Goal: Task Accomplishment & Management: Manage account settings

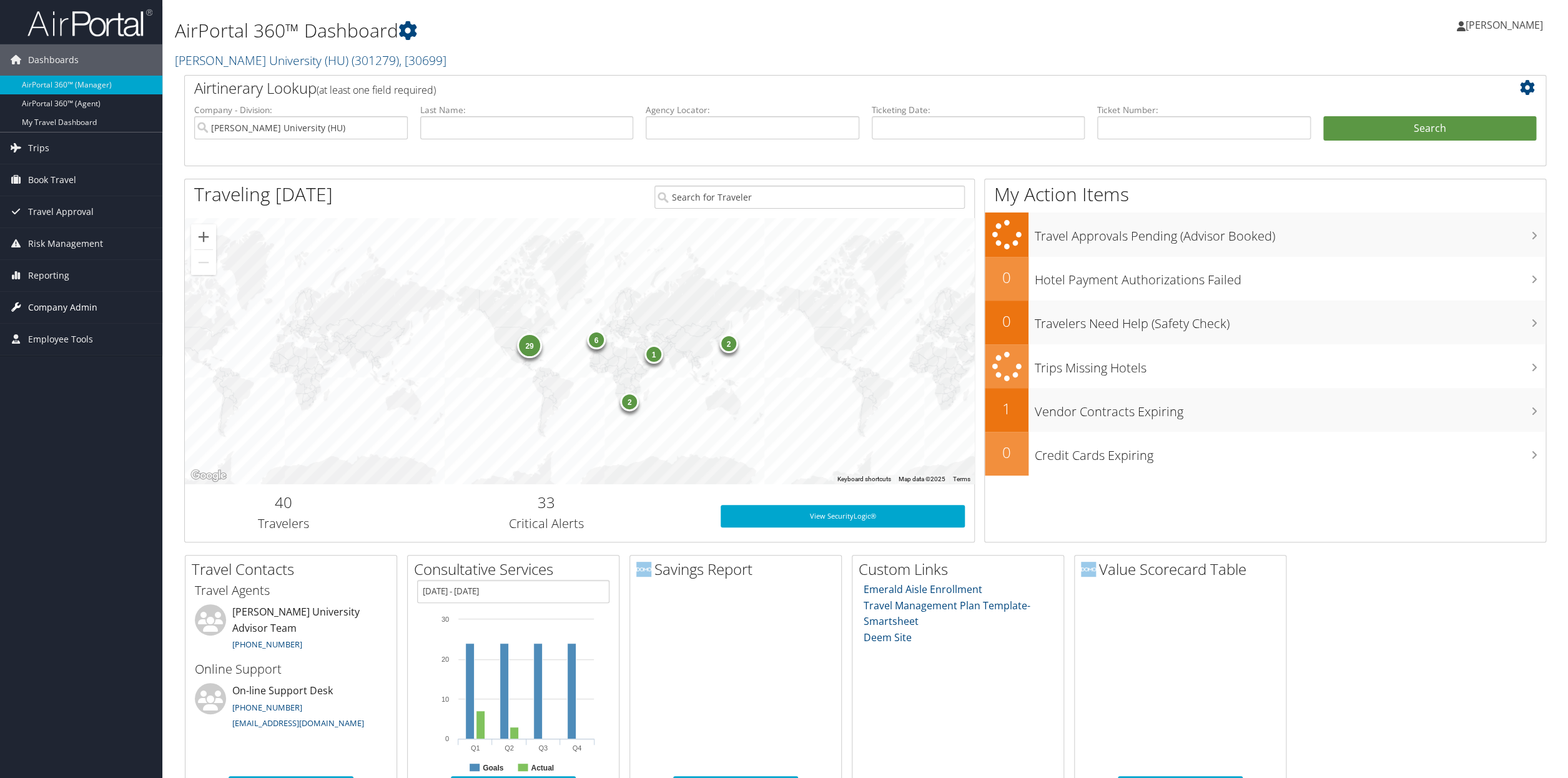
click at [70, 312] on span "Company Admin" at bounding box center [62, 308] width 70 height 32
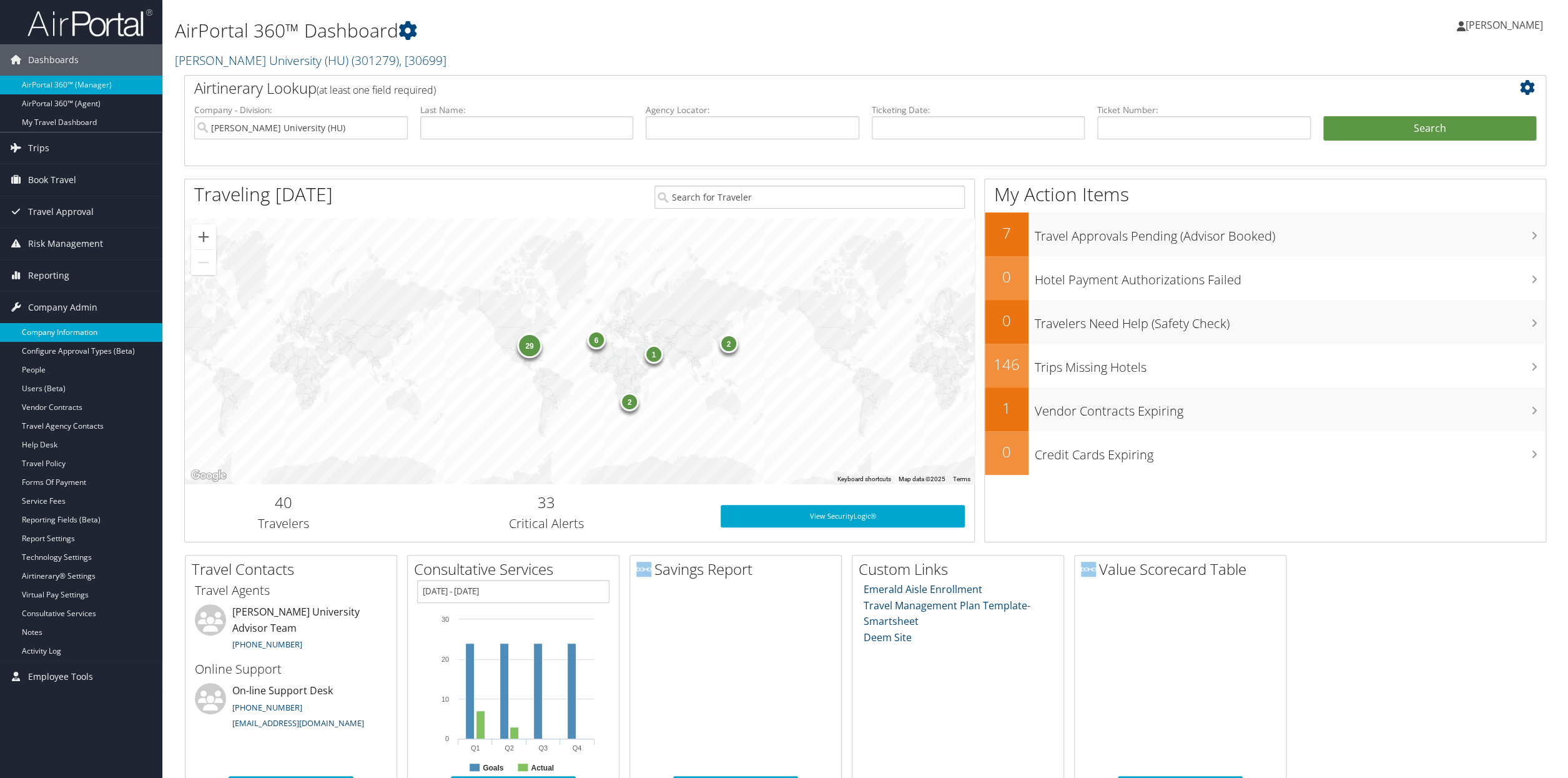
click at [55, 332] on link "Company Information" at bounding box center [81, 332] width 162 height 19
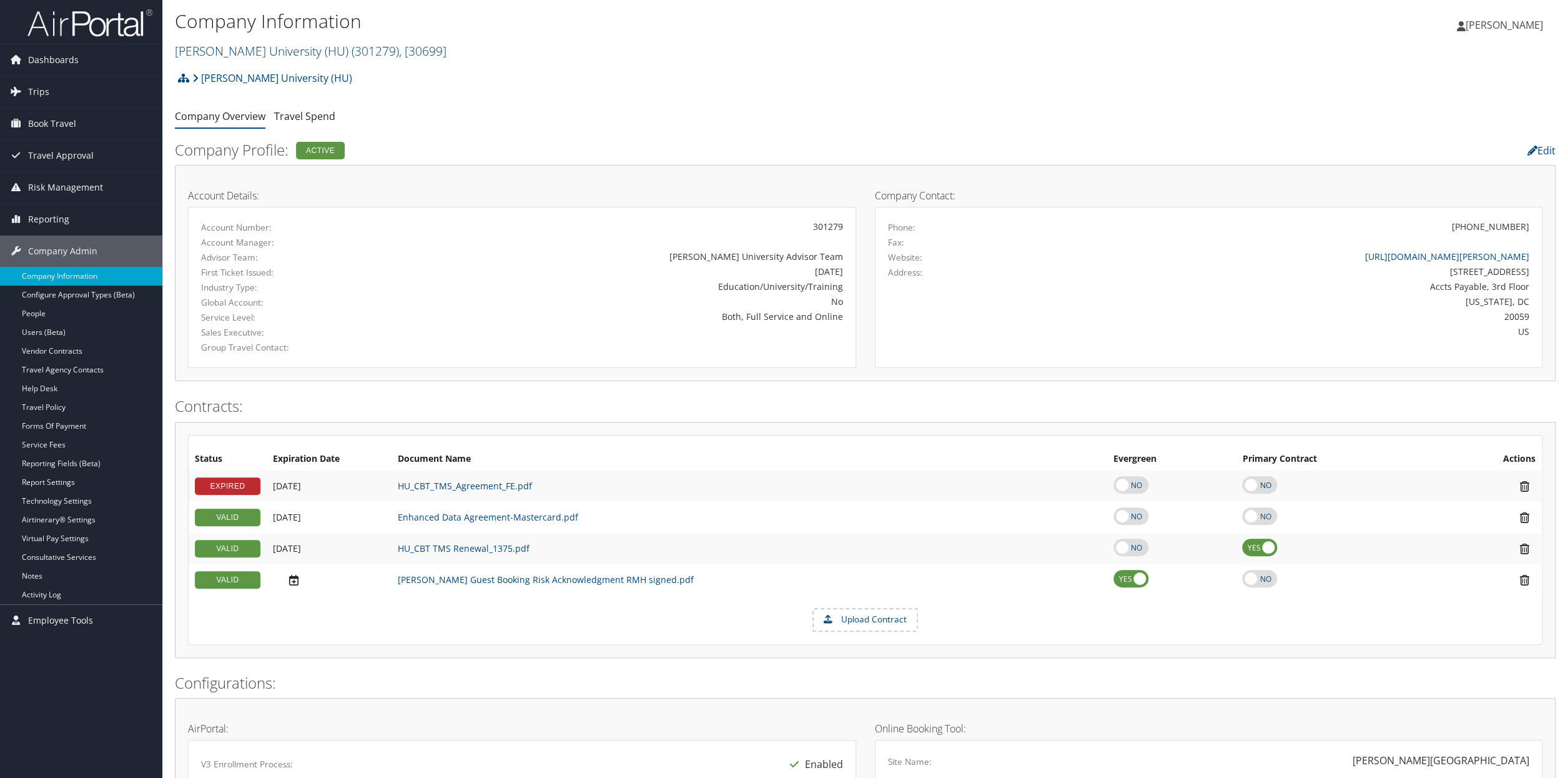
click at [405, 52] on span ", [ 30699 ]" at bounding box center [423, 51] width 47 height 17
click at [247, 77] on input "search" at bounding box center [257, 73] width 164 height 23
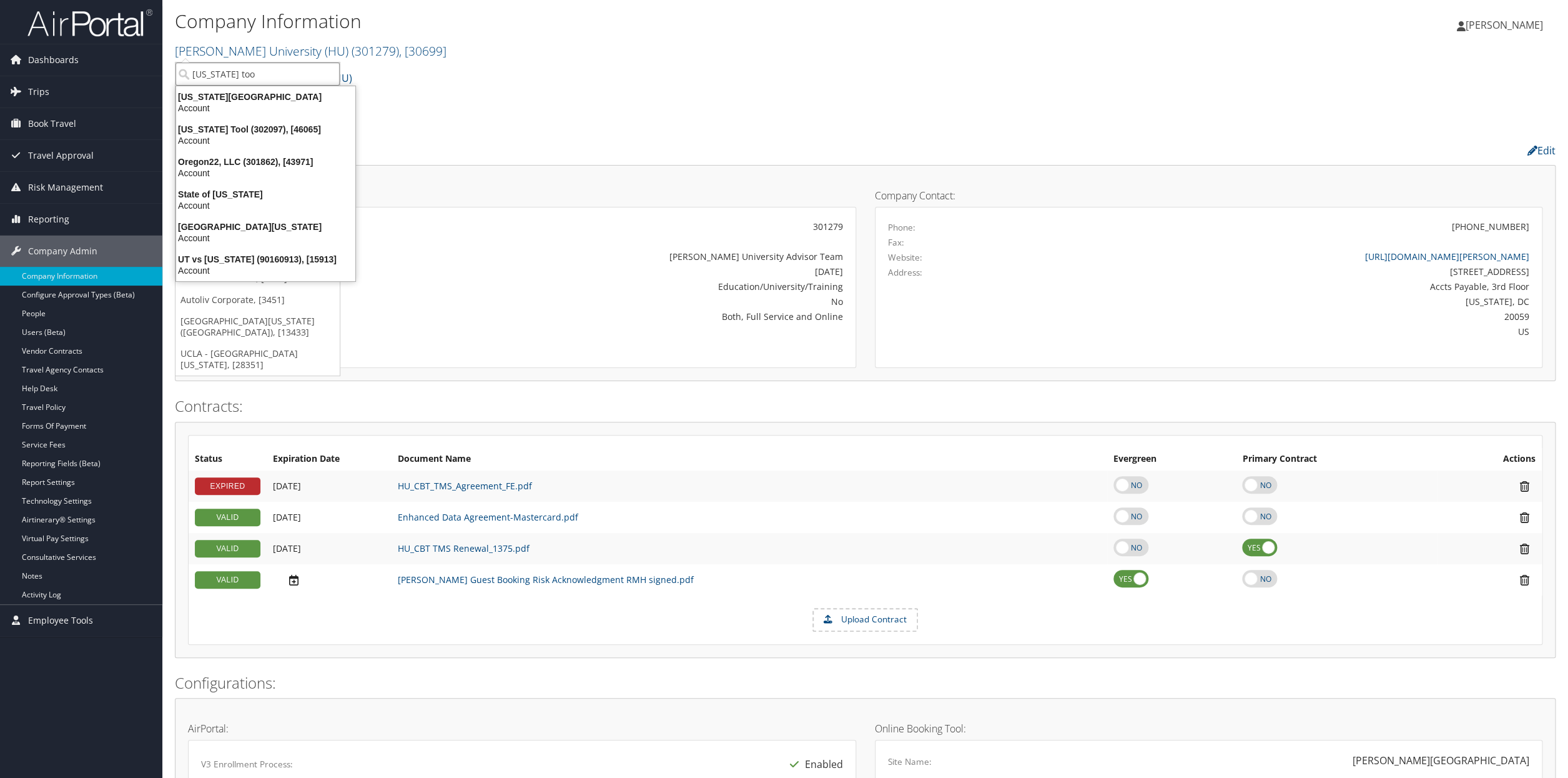
type input "Oregon tool"
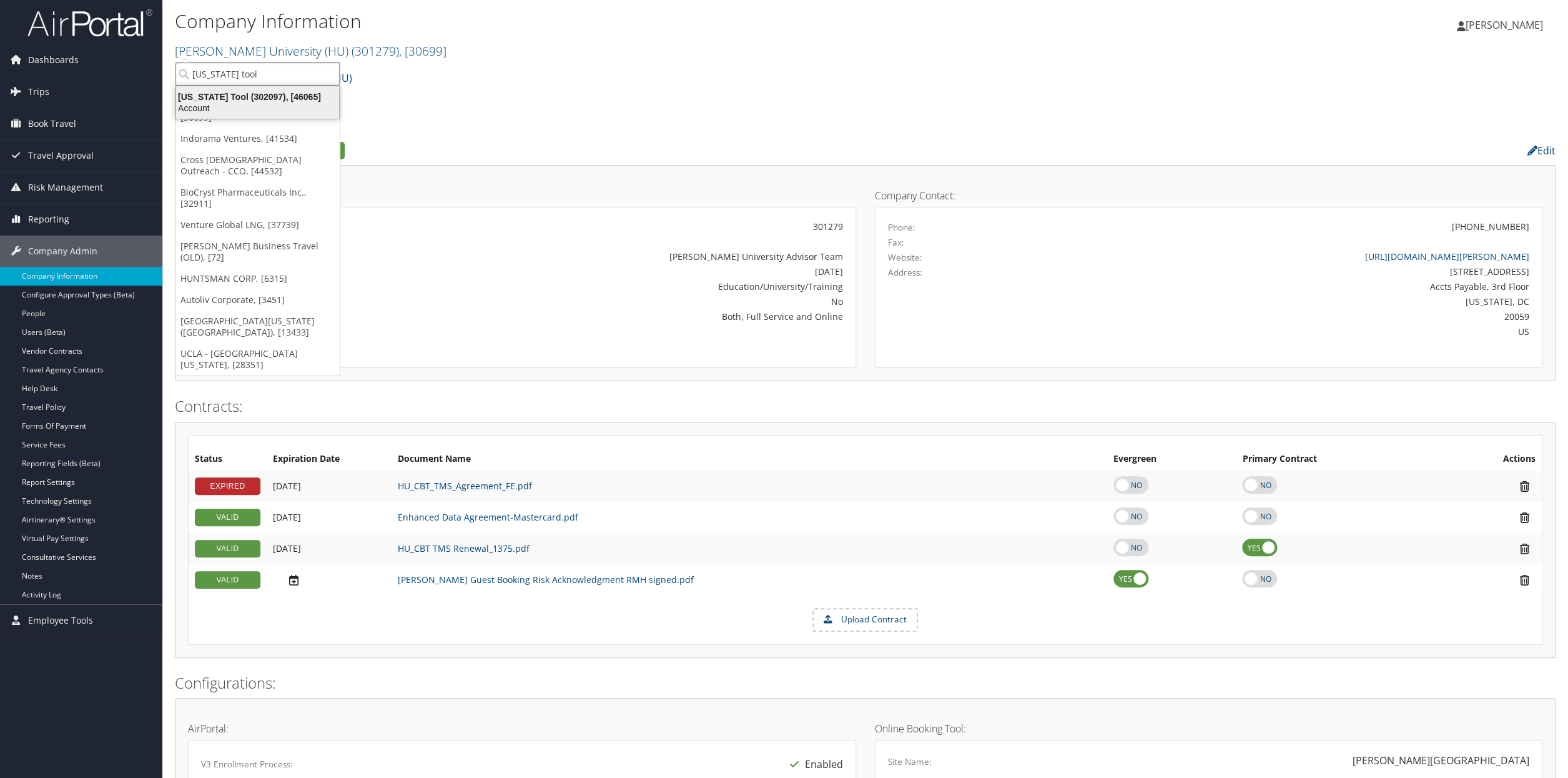
click at [214, 96] on div "Oregon Tool (302097), [46065]" at bounding box center [258, 96] width 178 height 11
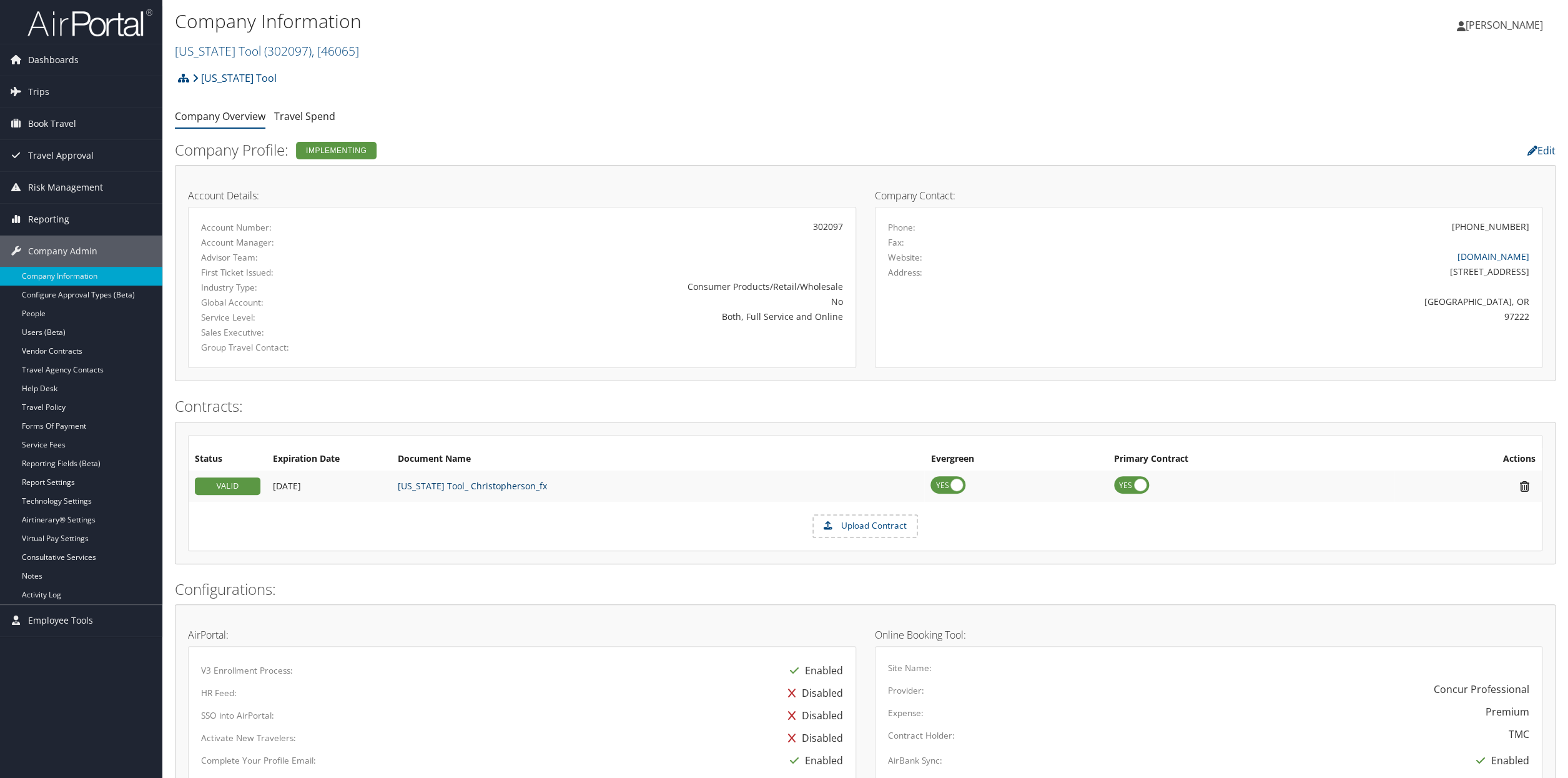
click at [483, 489] on link "Oregon Tool_ Christopherson_fx" at bounding box center [472, 485] width 149 height 12
click at [499, 490] on link "Oregon Tool_ Christopherson_fx" at bounding box center [472, 485] width 149 height 12
